Goal: Check status: Check status

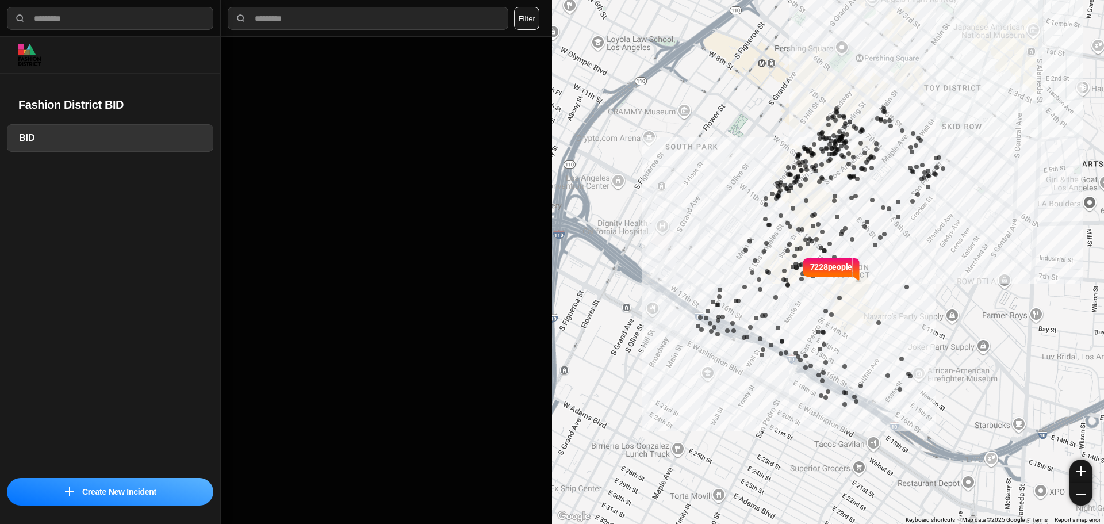
select select "*"
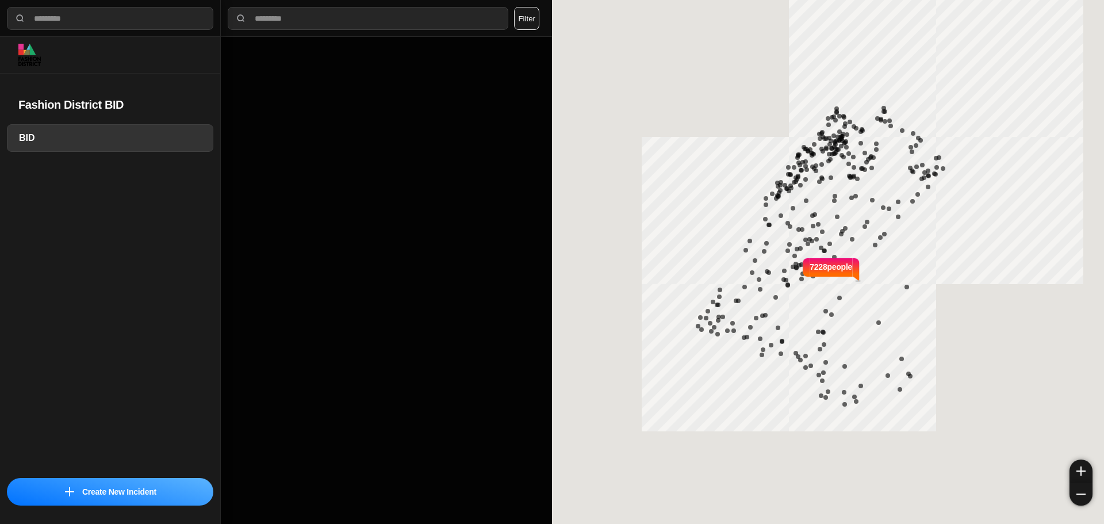
select select "*"
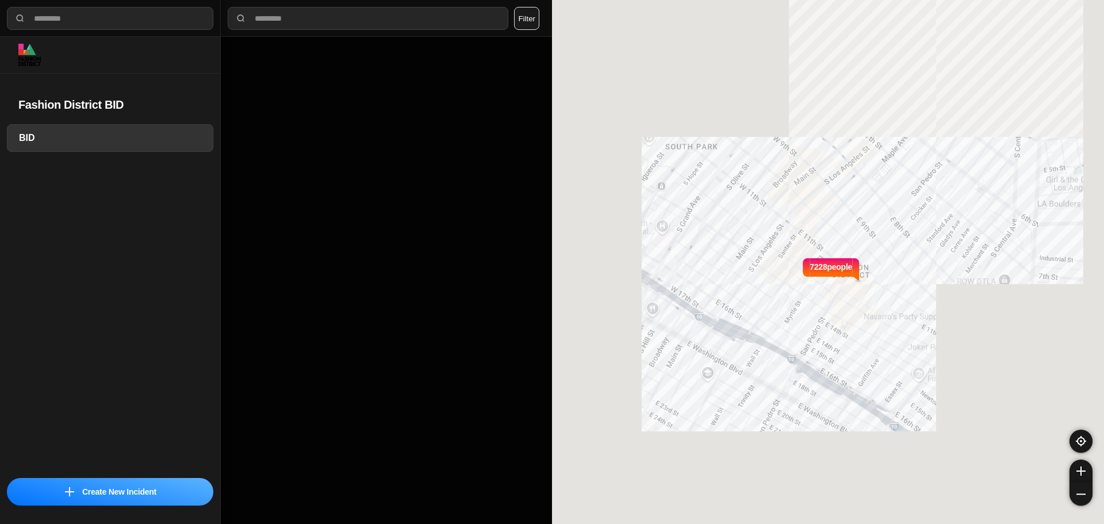
select select "*"
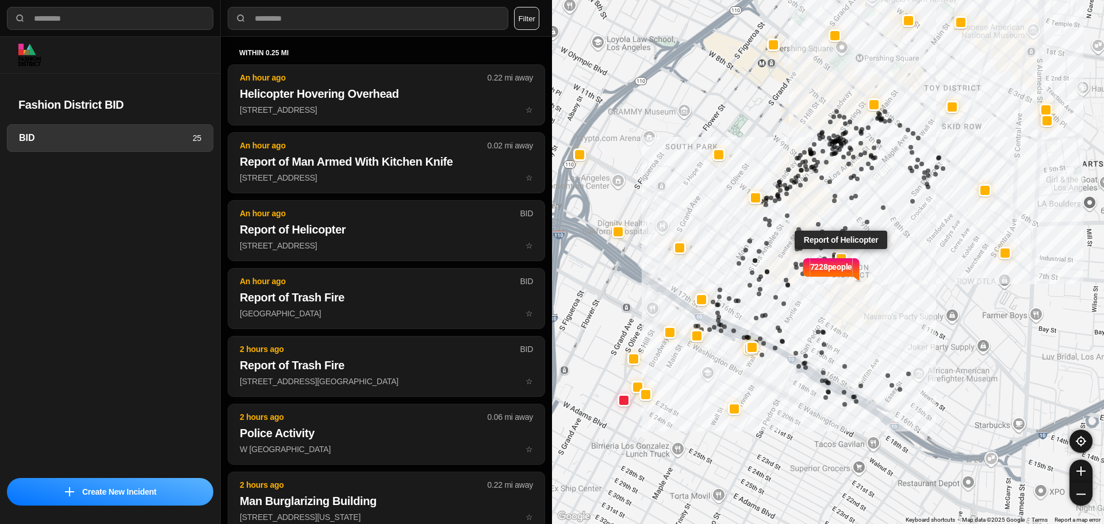
select select "*"
